Goal: Task Accomplishment & Management: Use online tool/utility

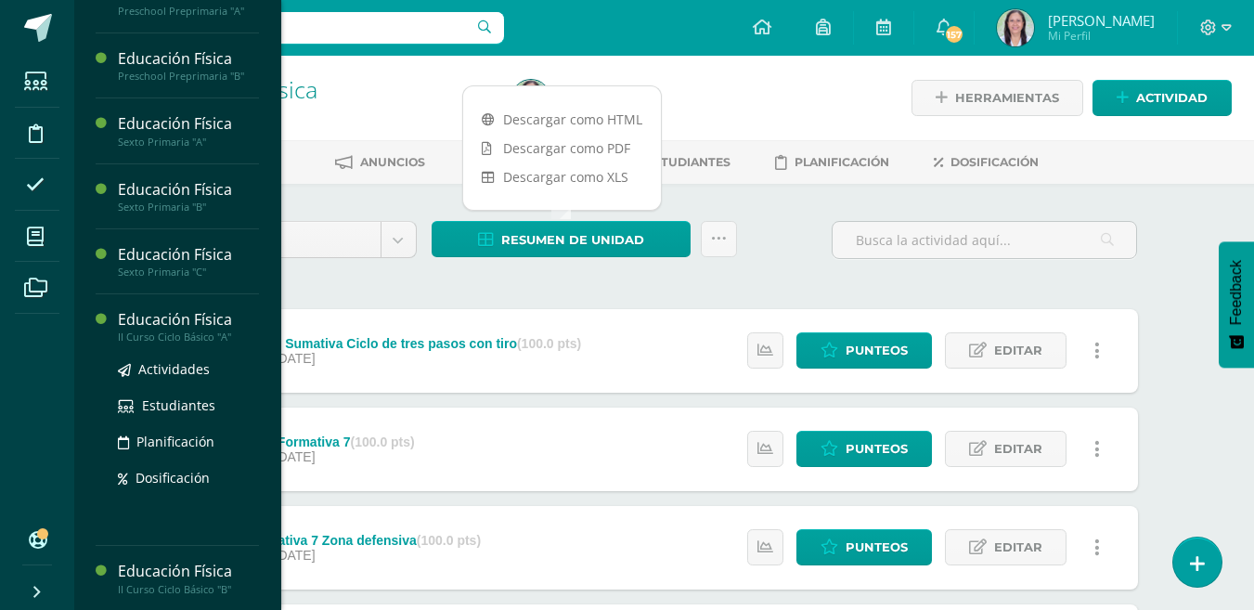
scroll to position [163, 0]
click at [188, 369] on span "Actividades" at bounding box center [173, 367] width 71 height 18
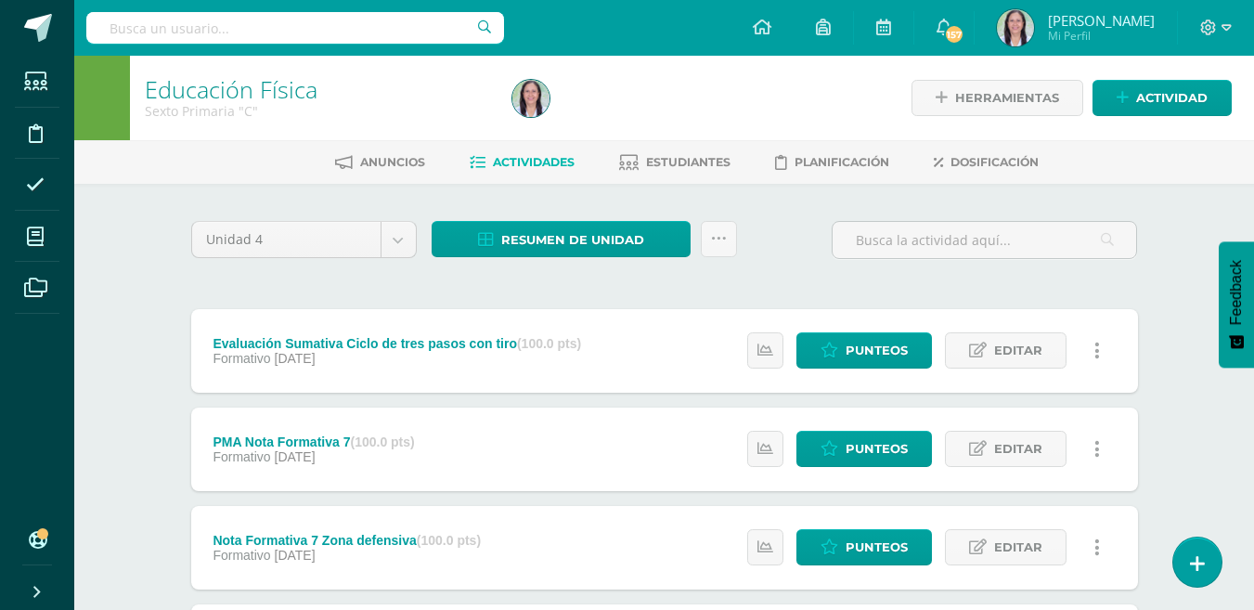
scroll to position [0, 0]
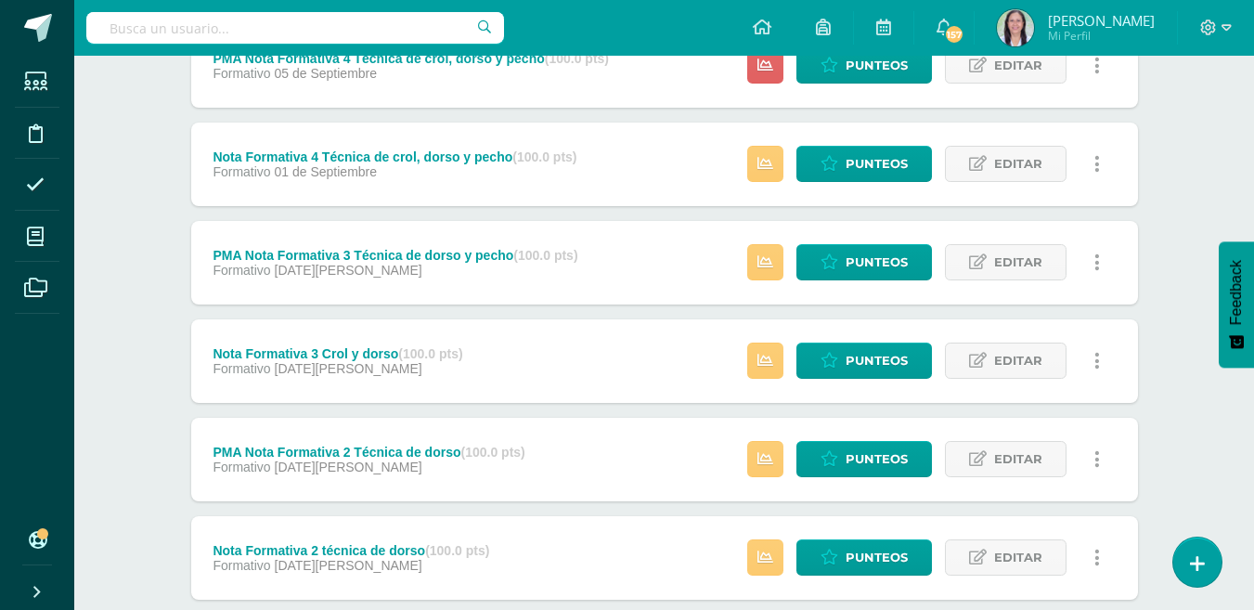
scroll to position [1157, 0]
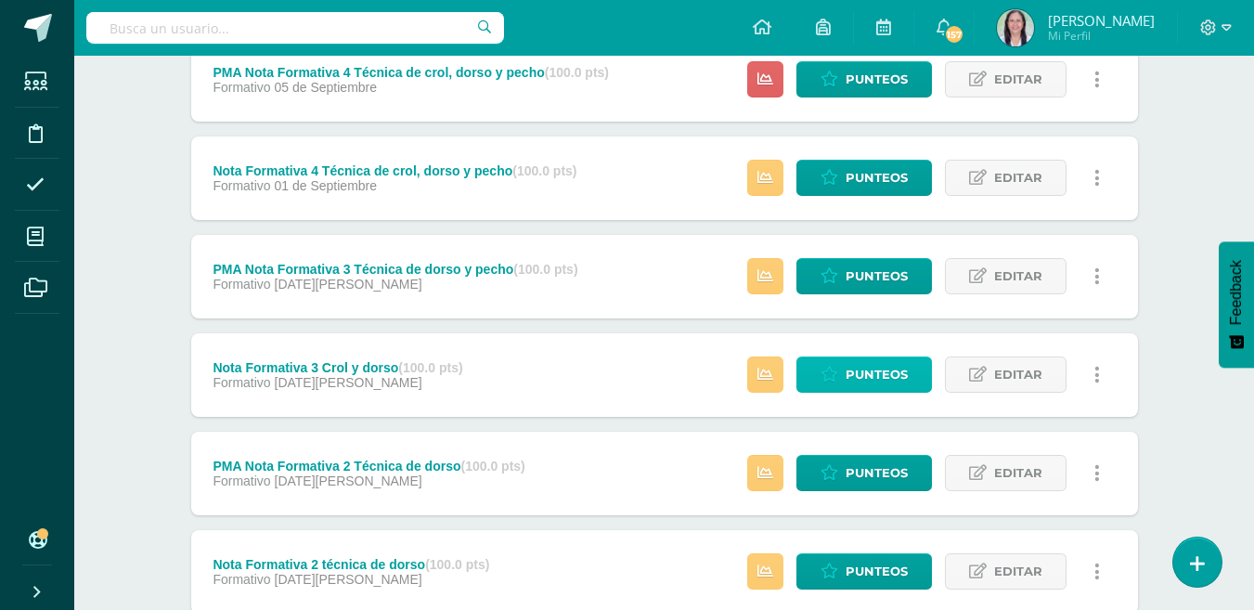
click at [862, 375] on span "Punteos" at bounding box center [877, 374] width 62 height 34
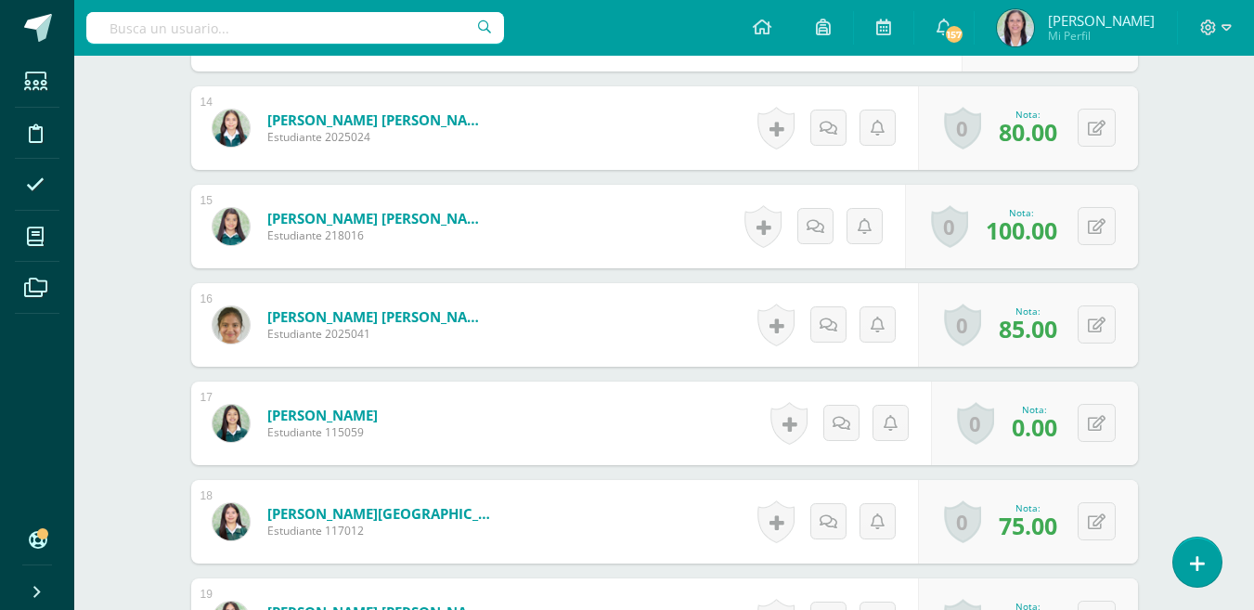
scroll to position [1890, 0]
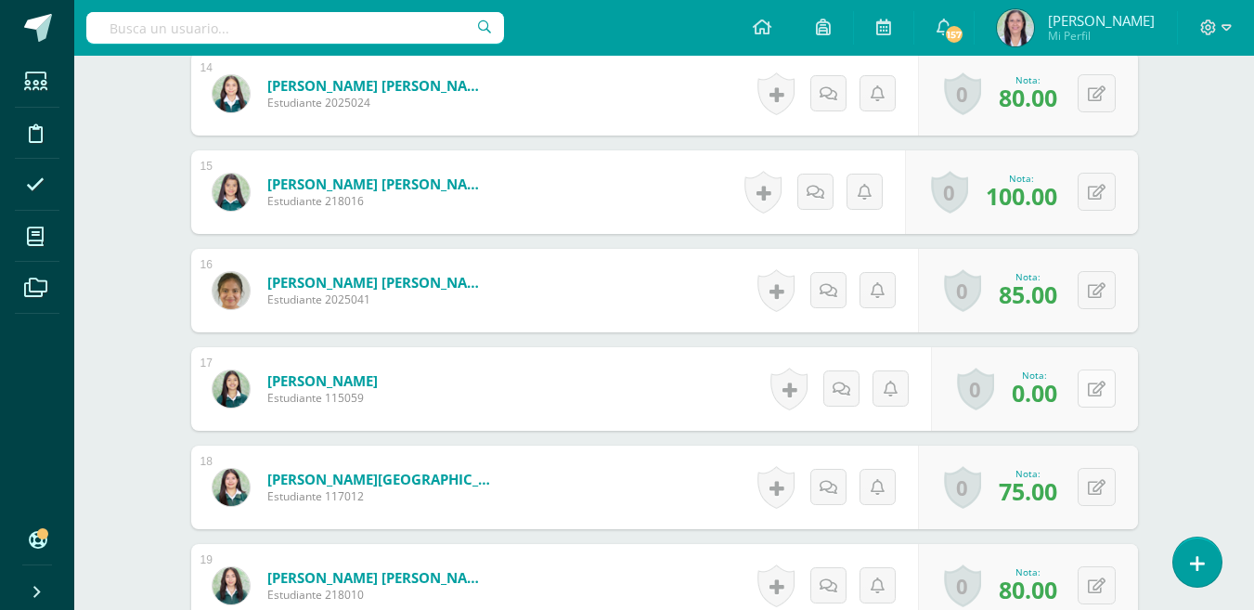
click at [1097, 388] on button at bounding box center [1097, 389] width 38 height 38
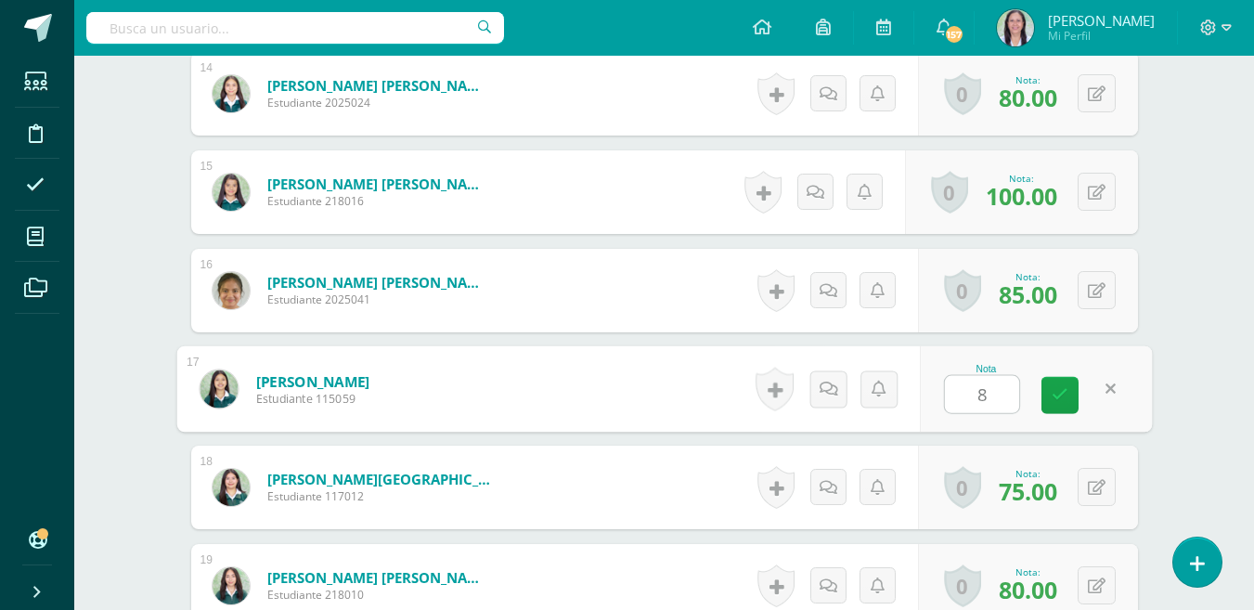
type input "85"
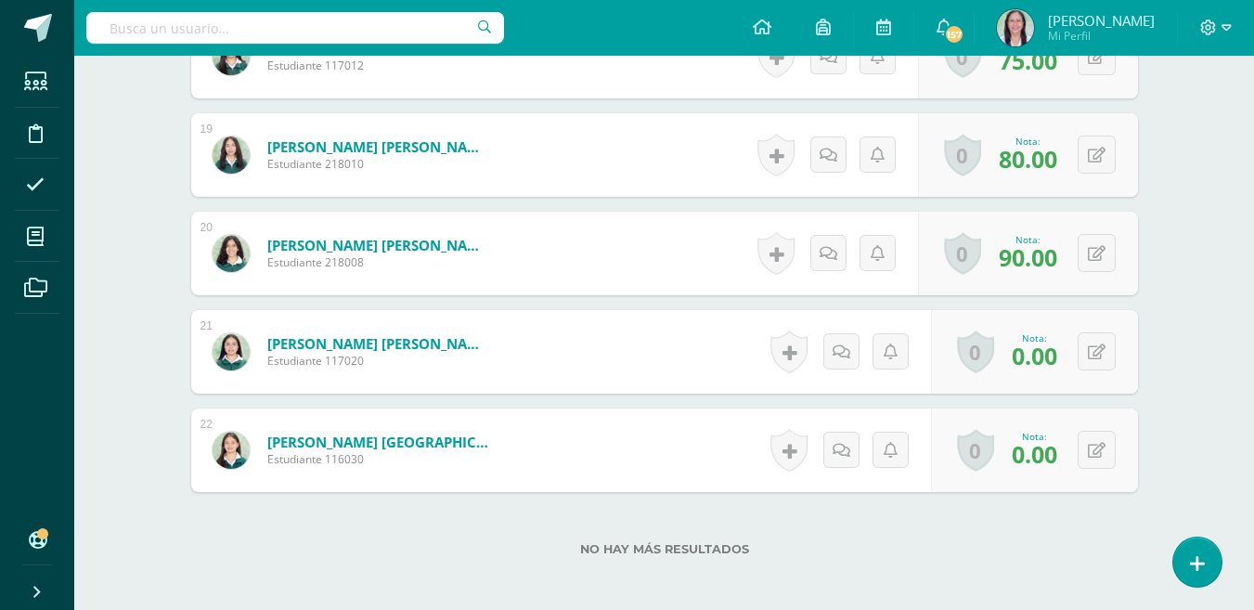
scroll to position [2354, 0]
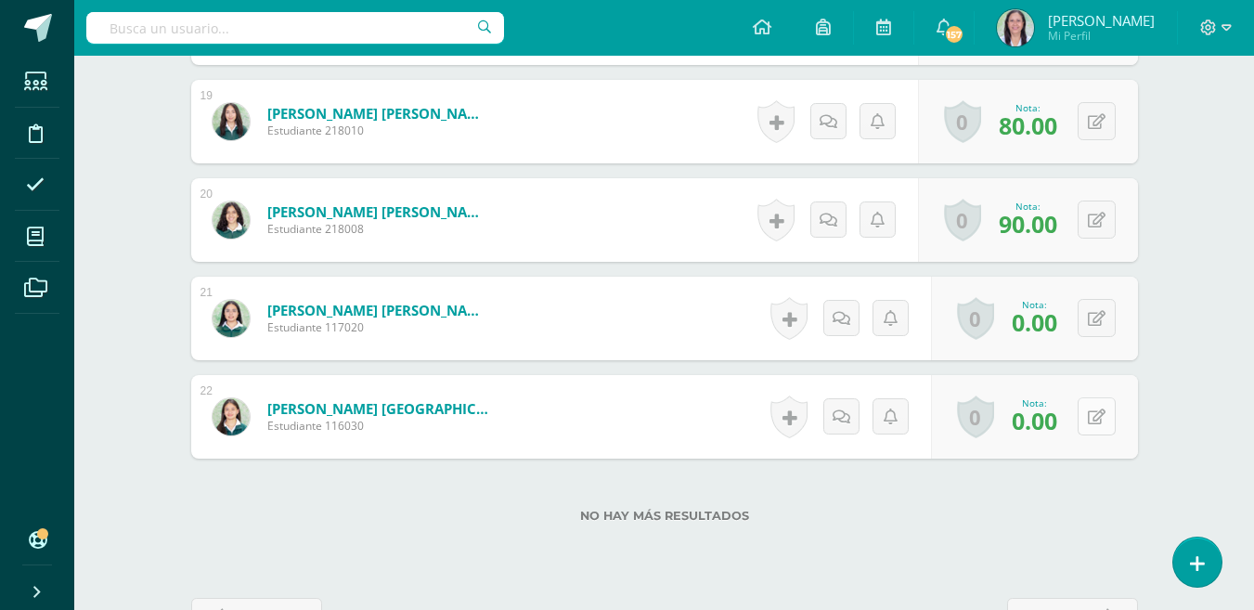
click at [1103, 414] on icon at bounding box center [1097, 417] width 18 height 16
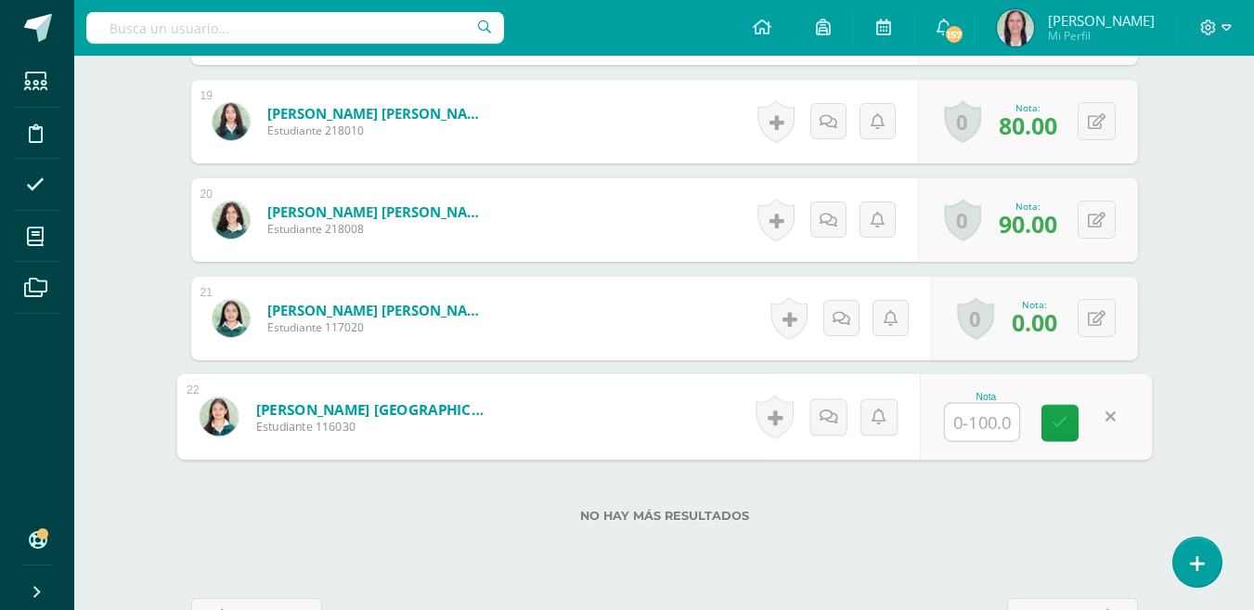
click at [1108, 413] on link at bounding box center [1110, 416] width 37 height 37
click at [1109, 418] on icon at bounding box center [1109, 416] width 19 height 16
click at [1064, 428] on icon at bounding box center [1060, 423] width 17 height 16
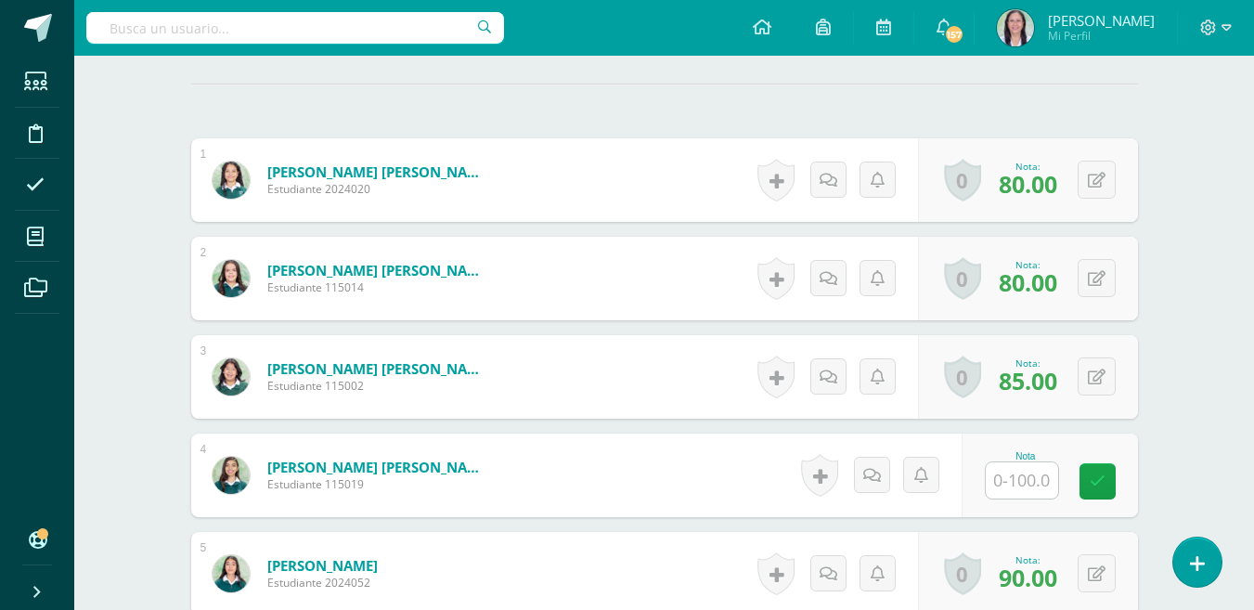
scroll to position [405, 0]
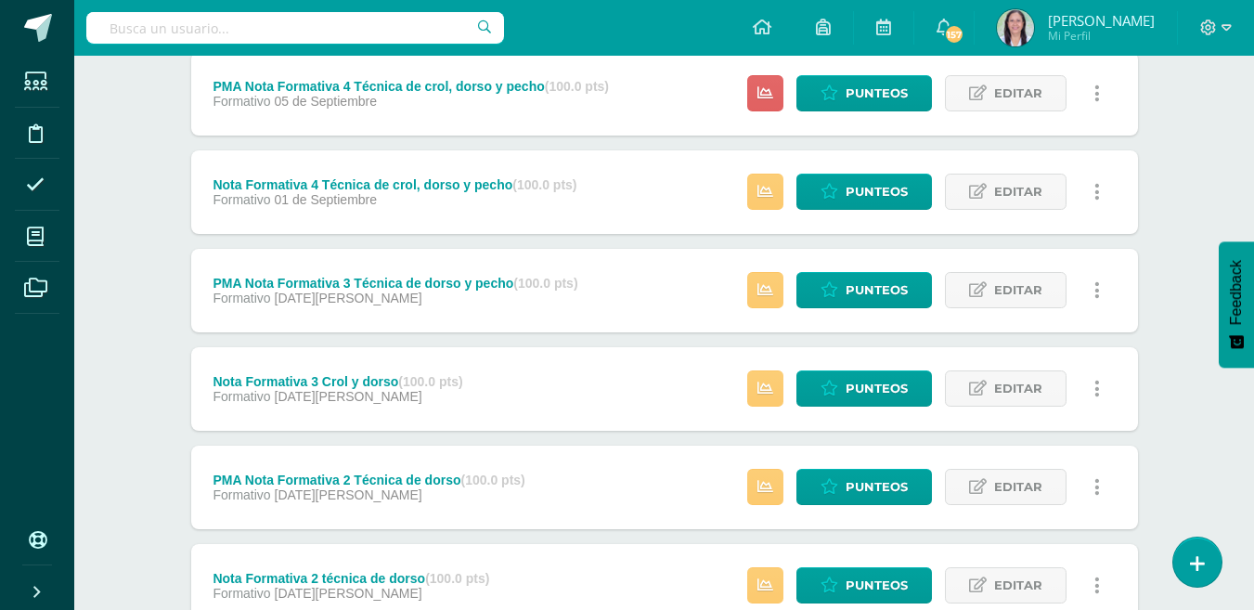
scroll to position [1109, 0]
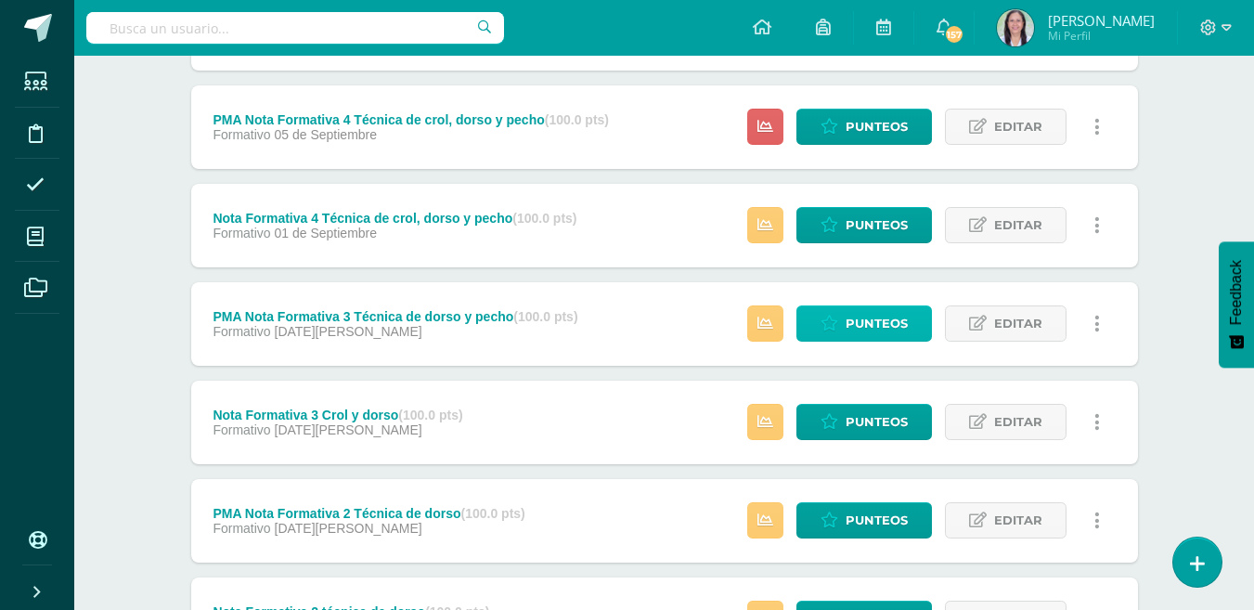
click at [870, 318] on span "Punteos" at bounding box center [877, 323] width 62 height 34
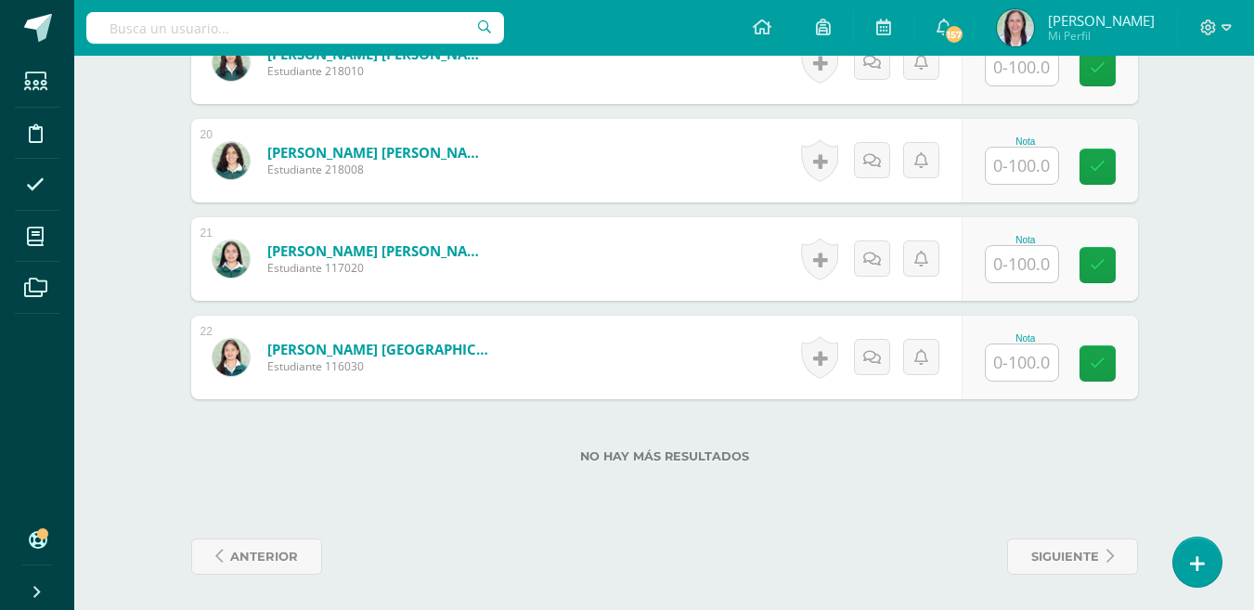
scroll to position [2416, 0]
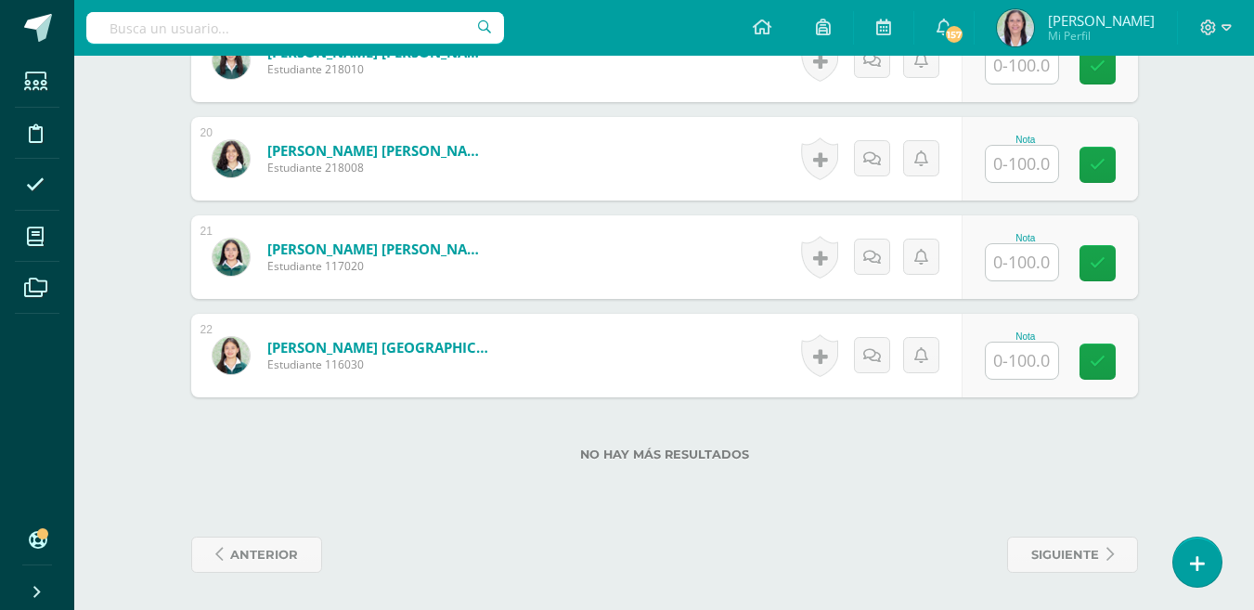
click at [1036, 369] on input "text" at bounding box center [1022, 361] width 72 height 36
type input "00"
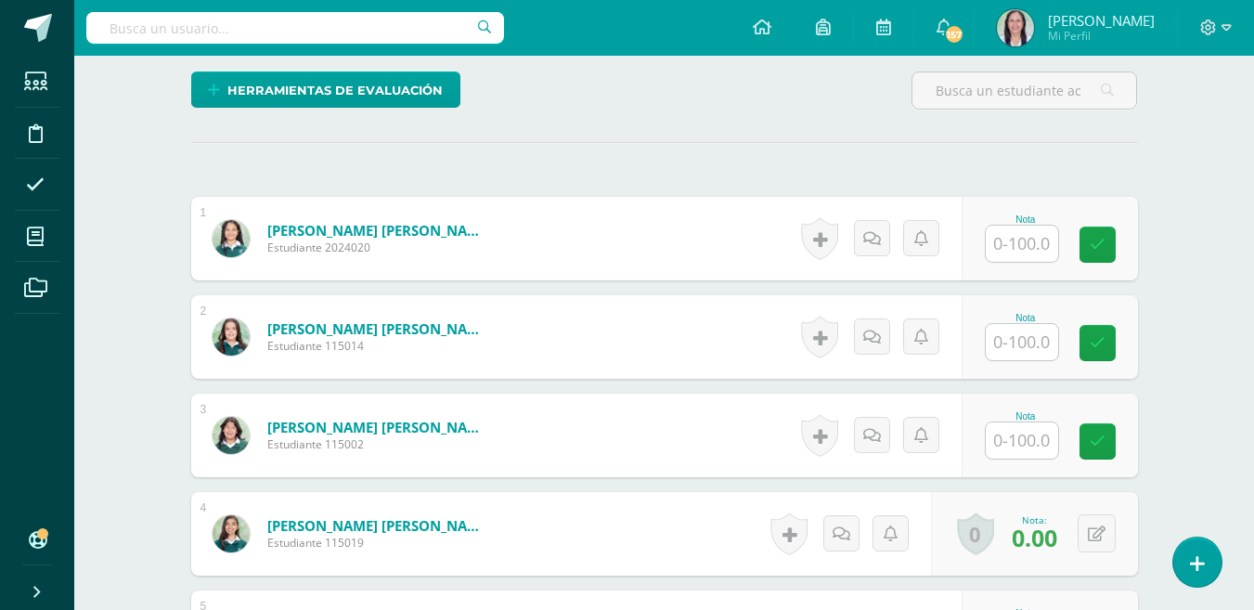
scroll to position [188, 0]
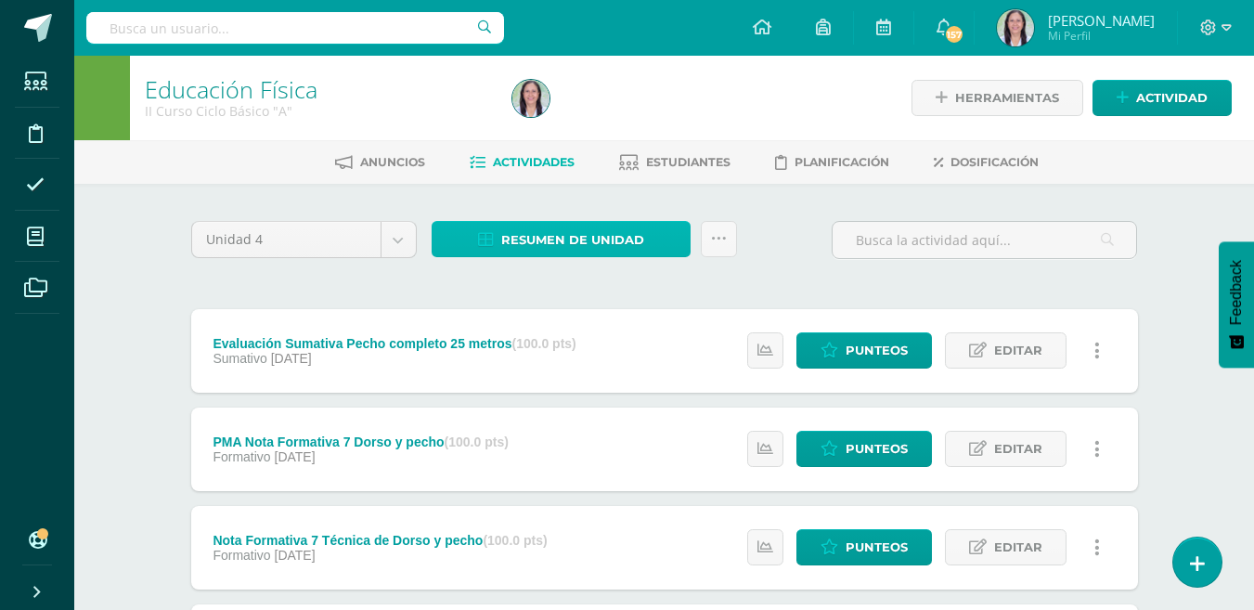
click at [603, 240] on span "Resumen de unidad" at bounding box center [572, 240] width 143 height 34
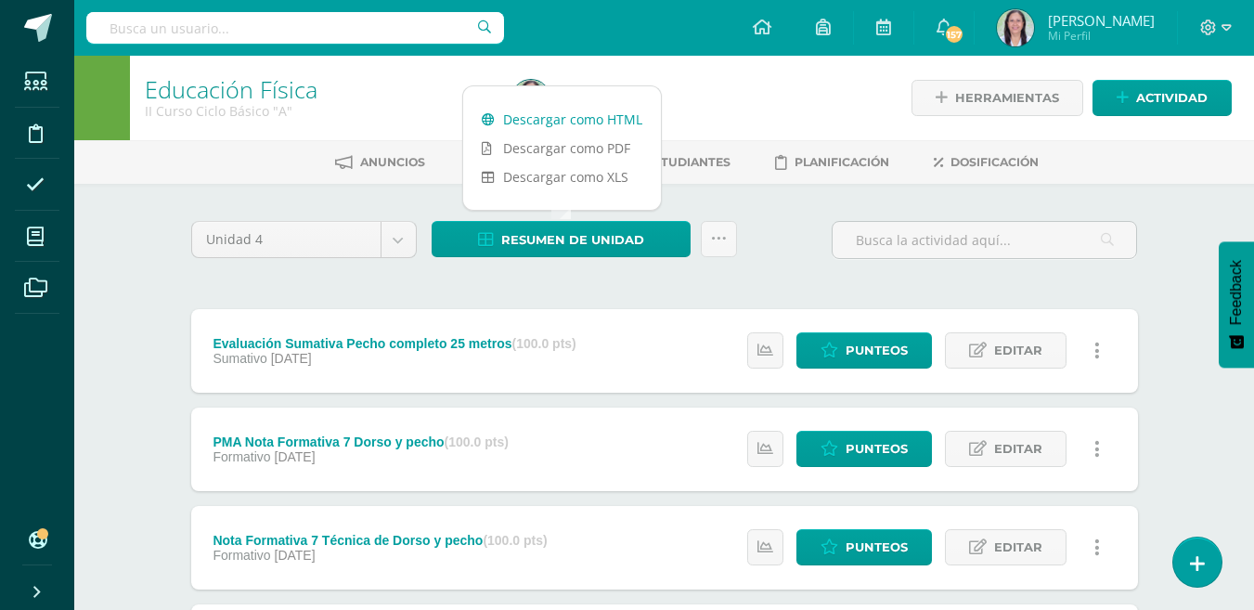
click at [590, 122] on link "Descargar como HTML" at bounding box center [562, 119] width 198 height 29
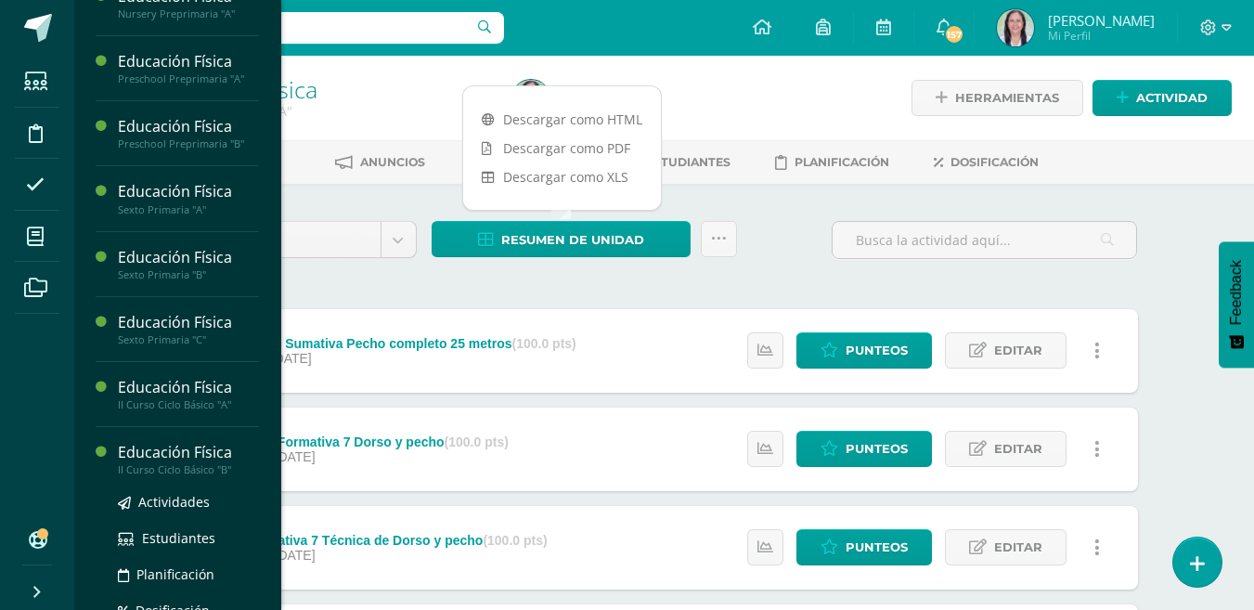
scroll to position [163, 0]
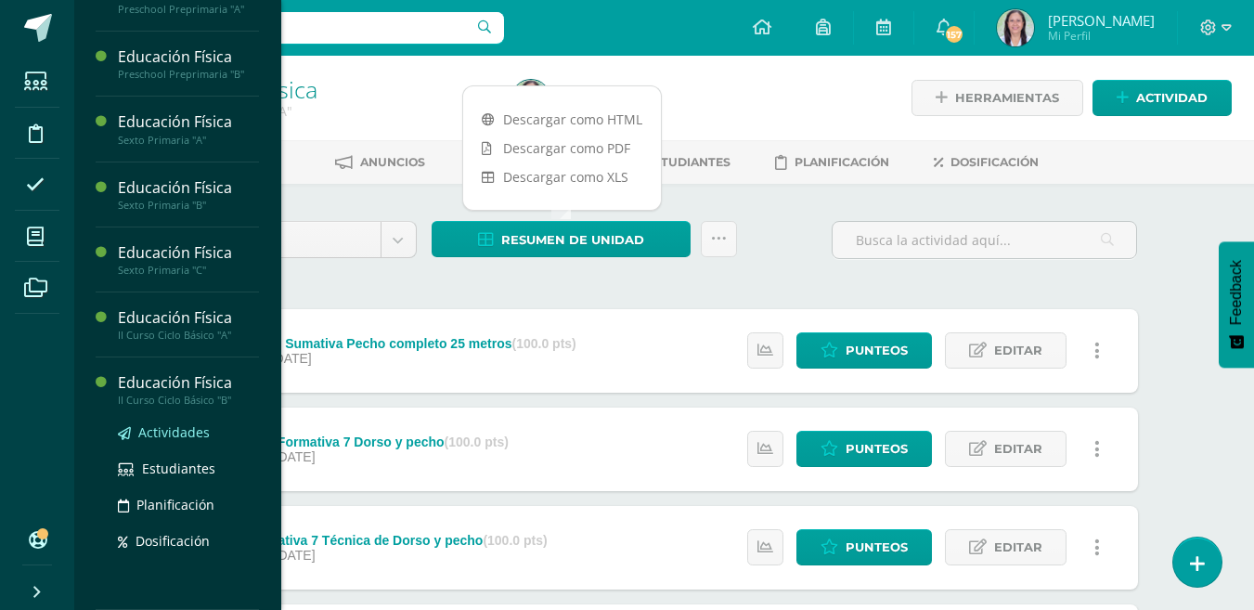
click at [179, 430] on span "Actividades" at bounding box center [173, 432] width 71 height 18
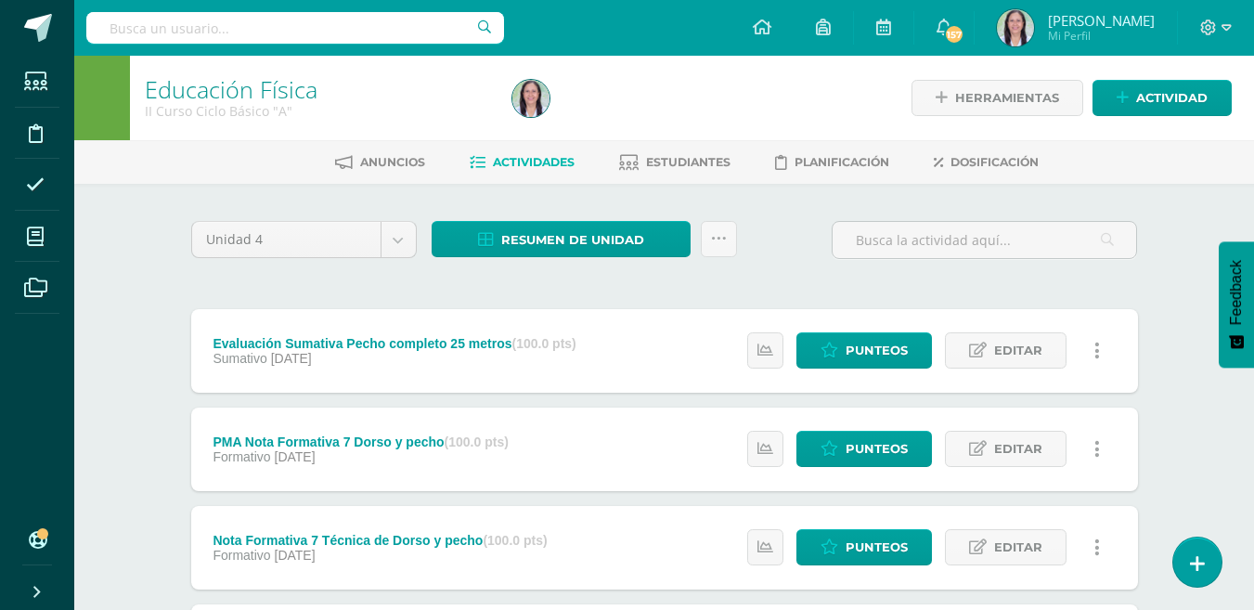
scroll to position [0, 0]
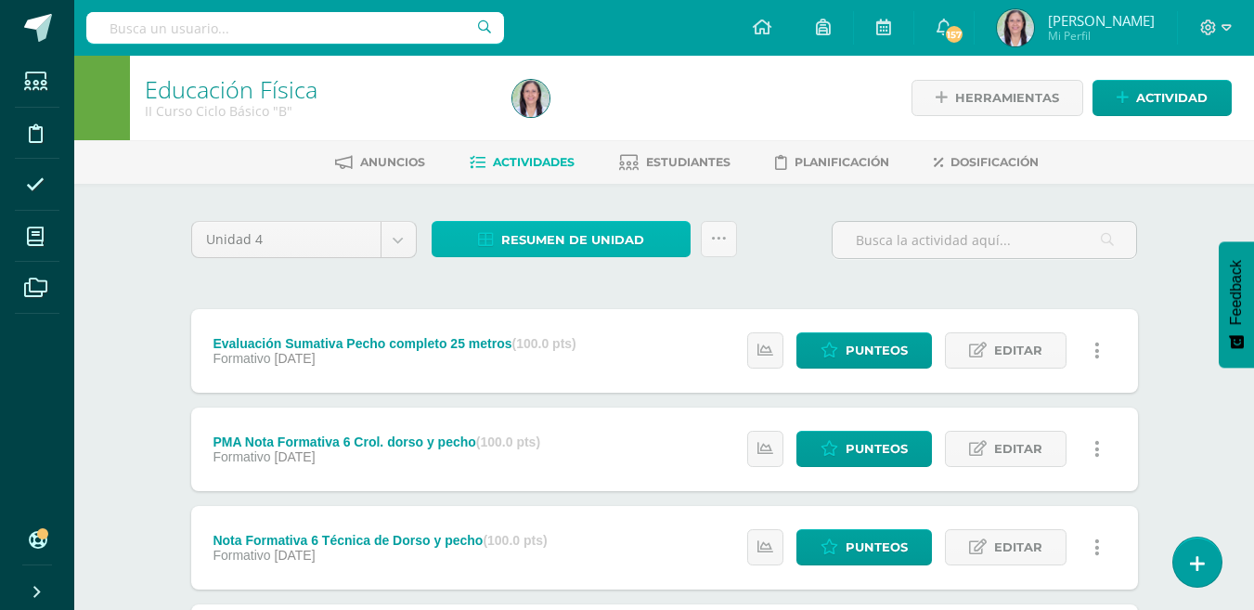
click at [582, 236] on span "Resumen de unidad" at bounding box center [572, 240] width 143 height 34
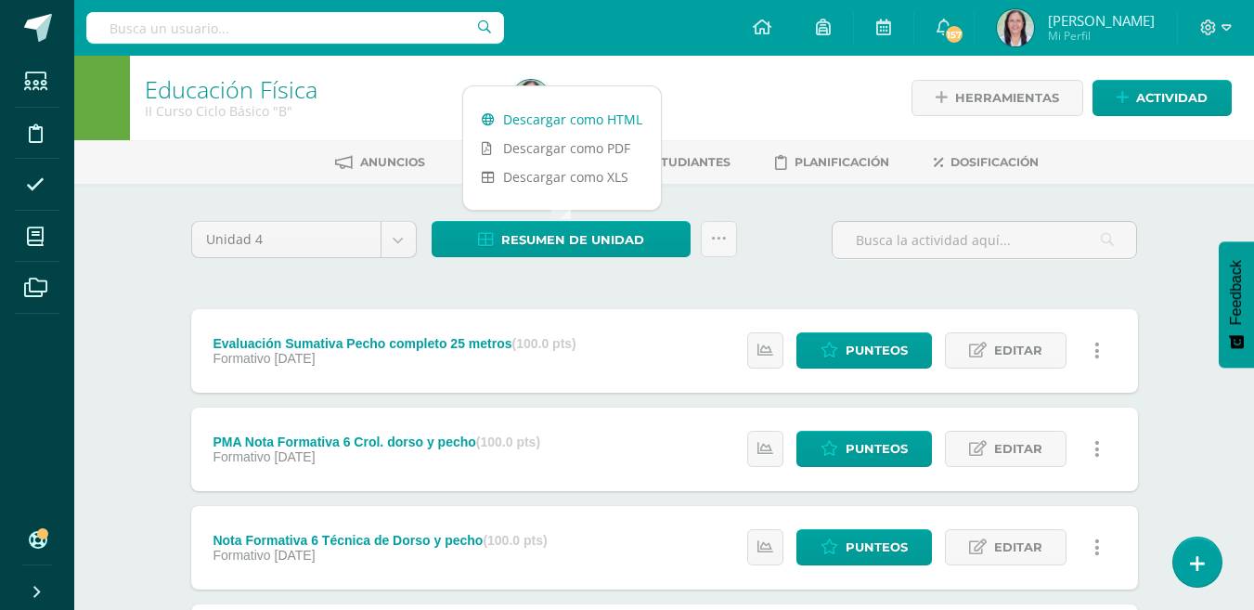
click at [581, 121] on link "Descargar como HTML" at bounding box center [562, 119] width 198 height 29
